Goal: Task Accomplishment & Management: Use online tool/utility

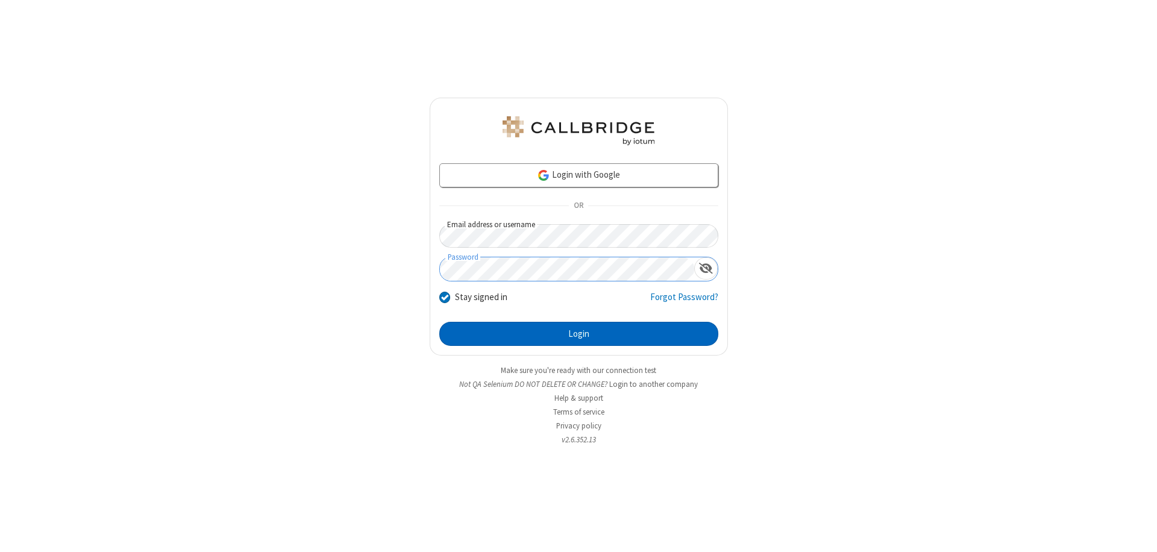
click at [579, 334] on button "Login" at bounding box center [578, 334] width 279 height 24
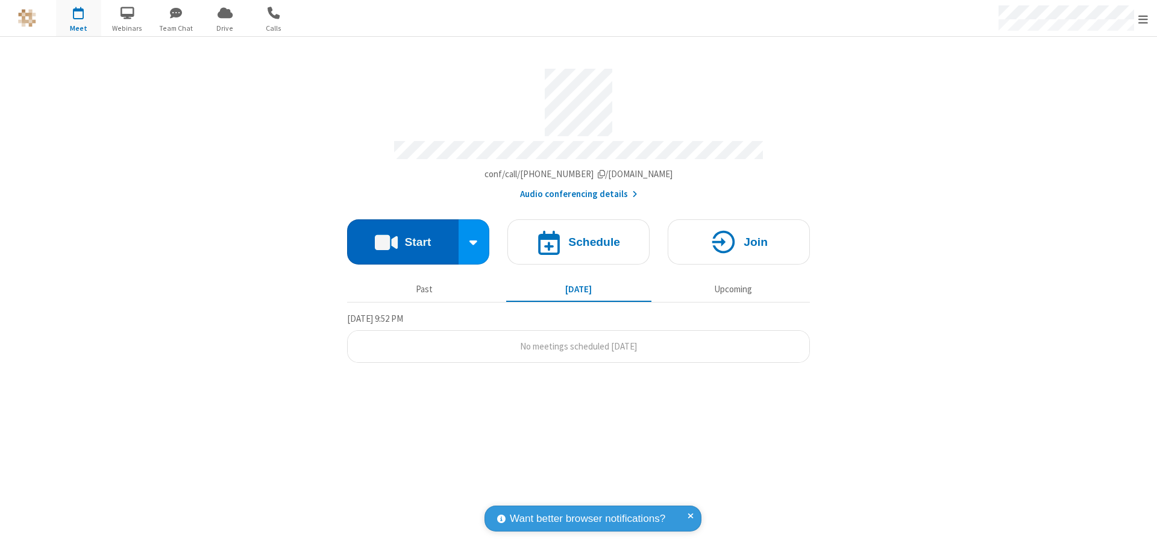
click at [403, 236] on button "Start" at bounding box center [402, 241] width 111 height 45
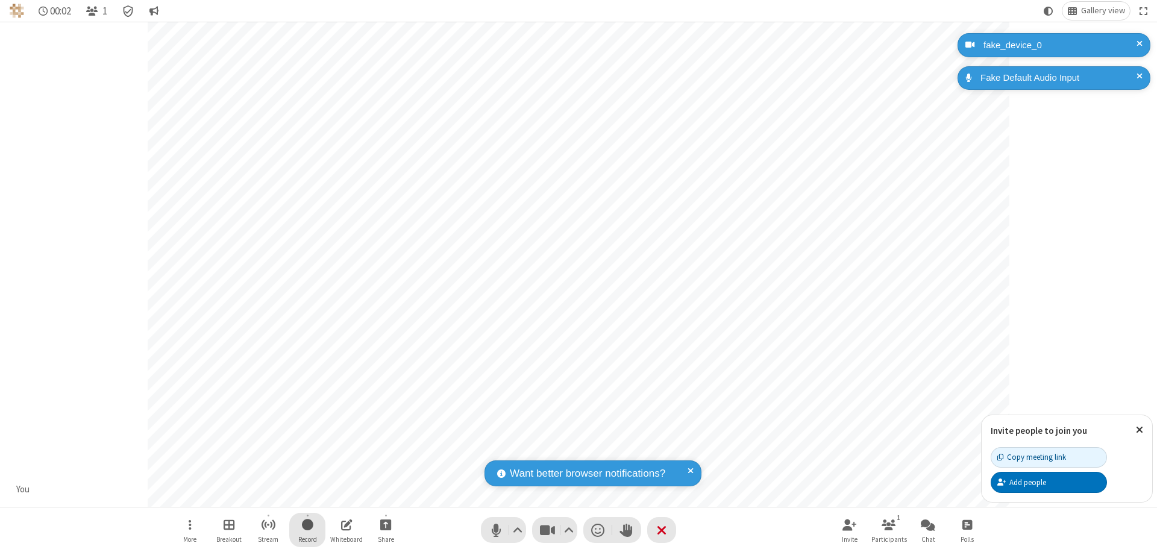
click at [307, 530] on span "Start recording" at bounding box center [307, 524] width 11 height 15
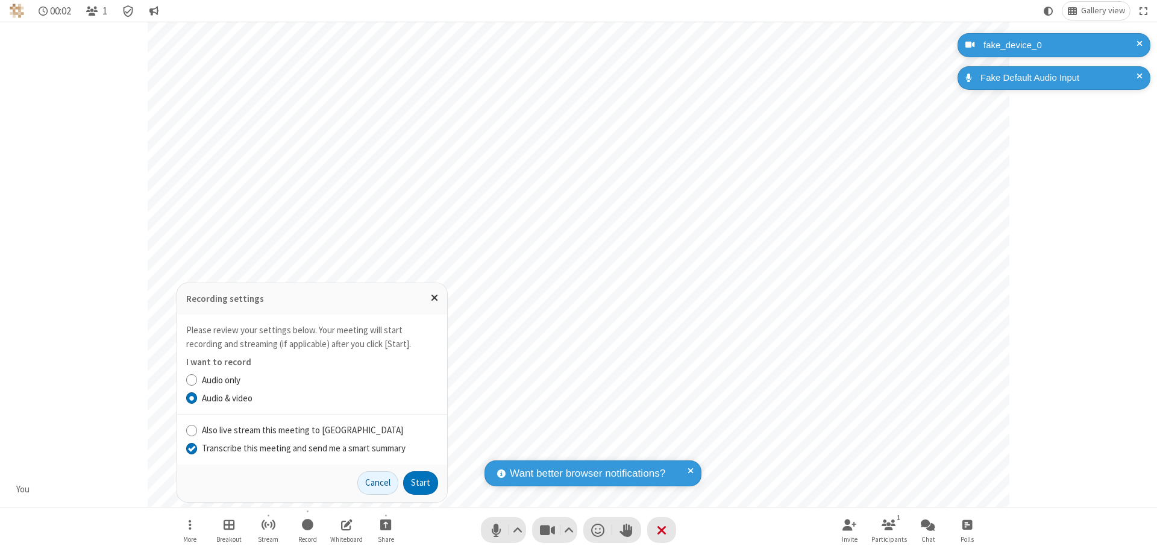
click at [191, 448] on input "Transcribe this meeting and send me a smart summary" at bounding box center [191, 448] width 11 height 13
click at [421, 483] on button "Start" at bounding box center [420, 483] width 35 height 24
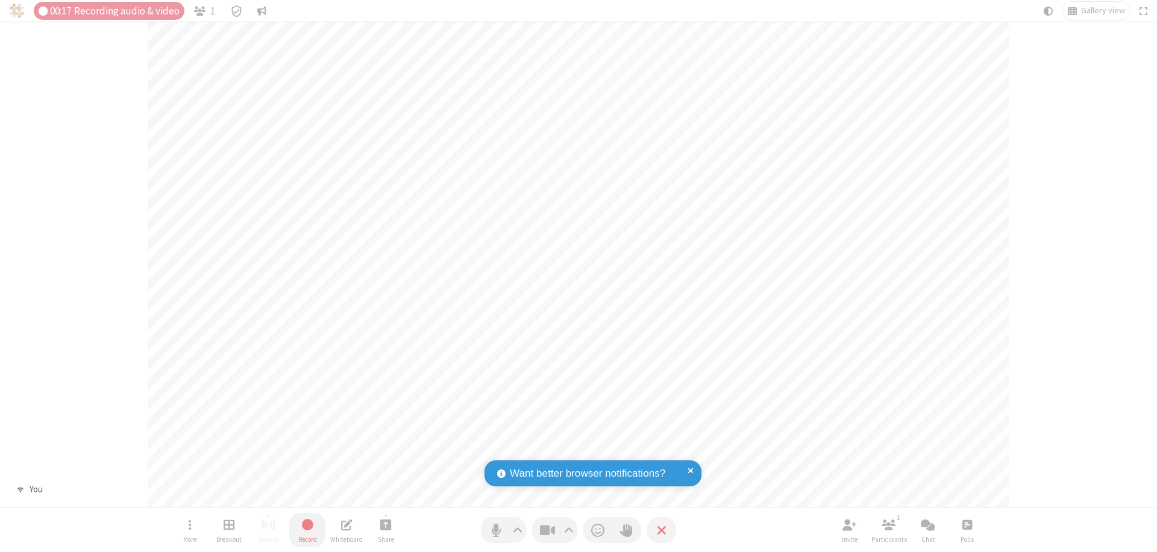
click at [307, 530] on span "Stop recording" at bounding box center [308, 524] width 14 height 15
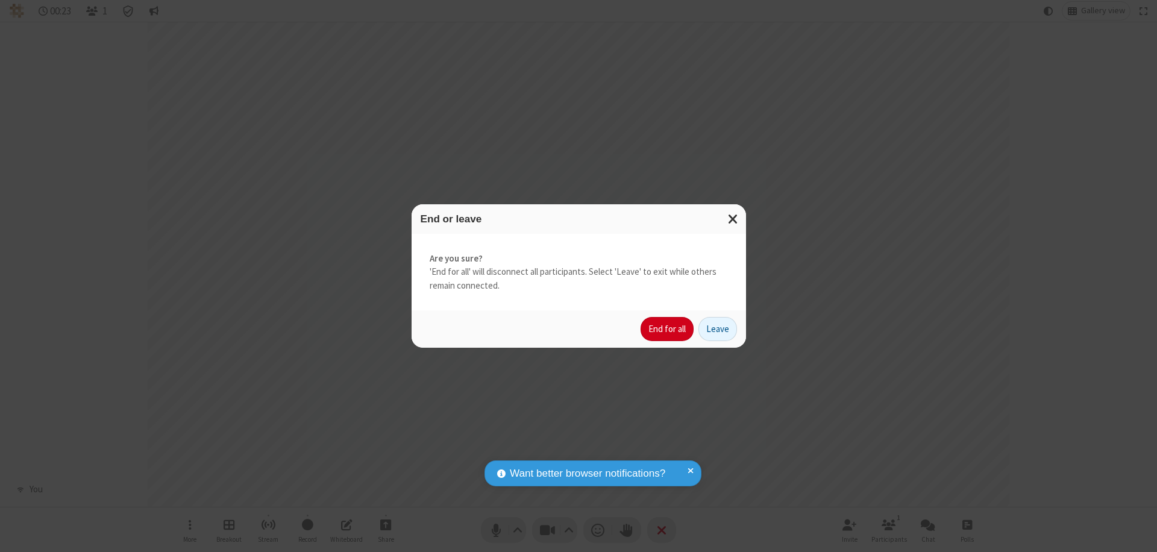
click at [668, 329] on button "End for all" at bounding box center [667, 329] width 53 height 24
